Goal: Task Accomplishment & Management: Manage account settings

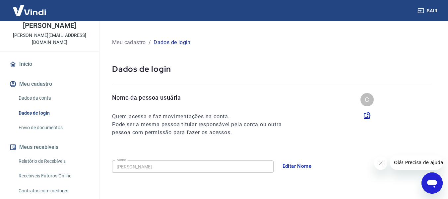
scroll to position [33, 0]
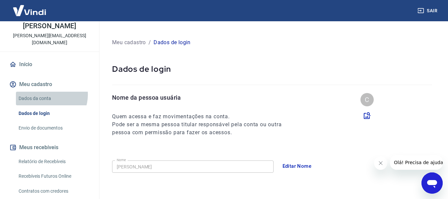
click at [47, 92] on link "Dados da conta" at bounding box center [53, 99] width 75 height 14
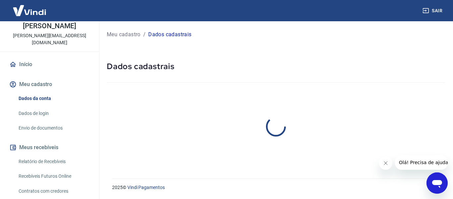
select select "SP"
